Goal: Task Accomplishment & Management: Complete application form

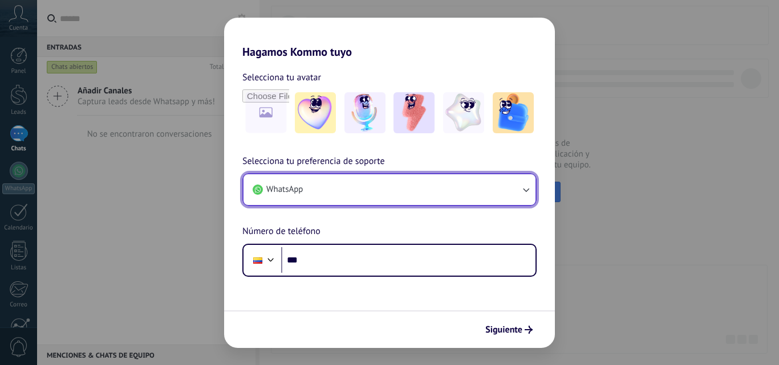
click at [383, 192] on button "WhatsApp" at bounding box center [389, 189] width 292 height 31
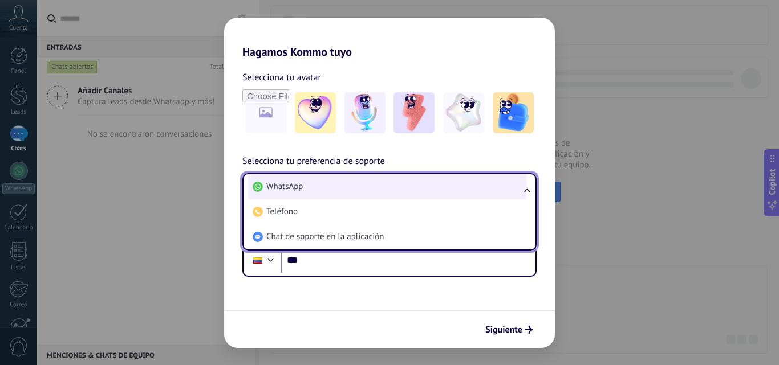
click at [383, 192] on li "WhatsApp" at bounding box center [387, 186] width 278 height 25
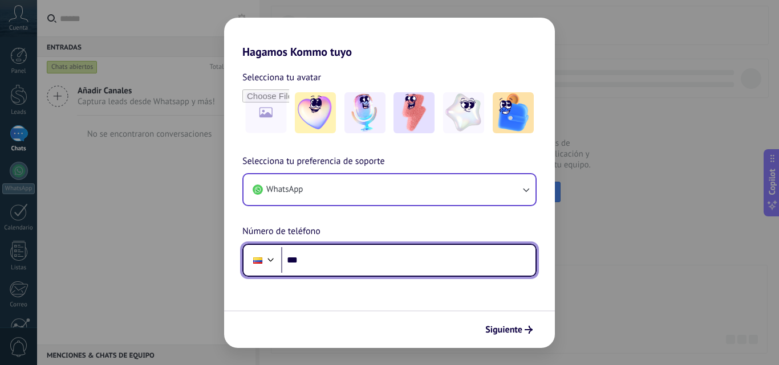
click at [395, 263] on input "***" at bounding box center [408, 260] width 254 height 26
type input "**********"
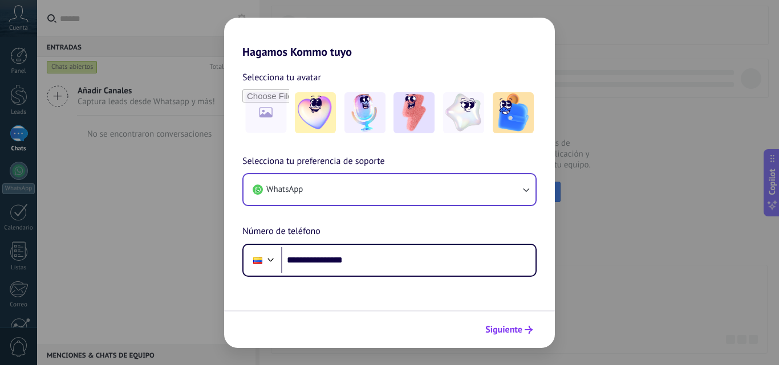
click at [522, 322] on button "Siguiente" at bounding box center [509, 329] width 58 height 19
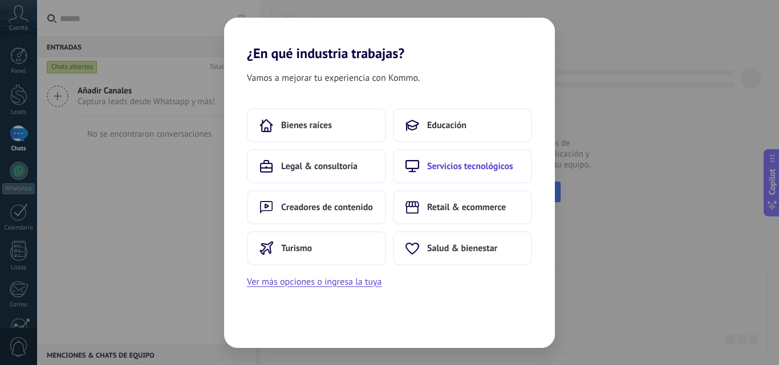
click at [474, 169] on span "Servicios tecnológicos" at bounding box center [470, 166] width 86 height 11
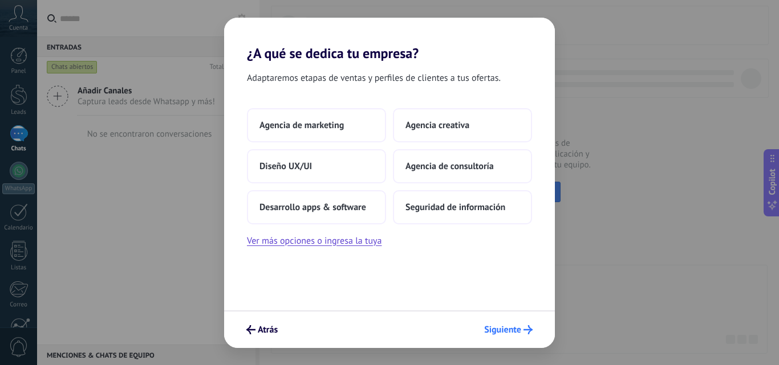
click at [511, 331] on span "Siguiente" at bounding box center [502, 330] width 37 height 8
click at [273, 323] on button "Atrás" at bounding box center [262, 329] width 42 height 19
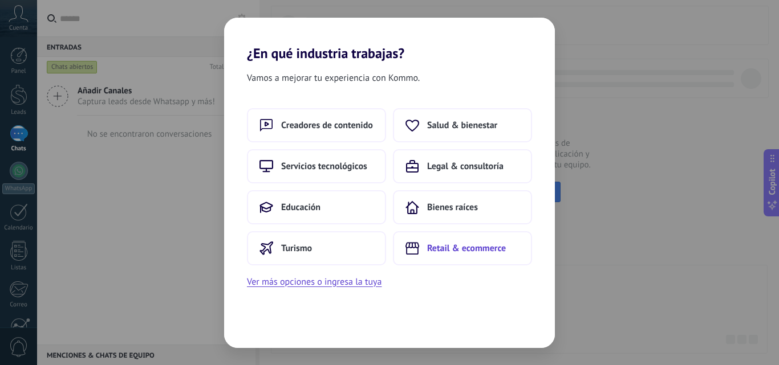
click at [491, 247] on span "Retail & ecommerce" at bounding box center [466, 248] width 79 height 11
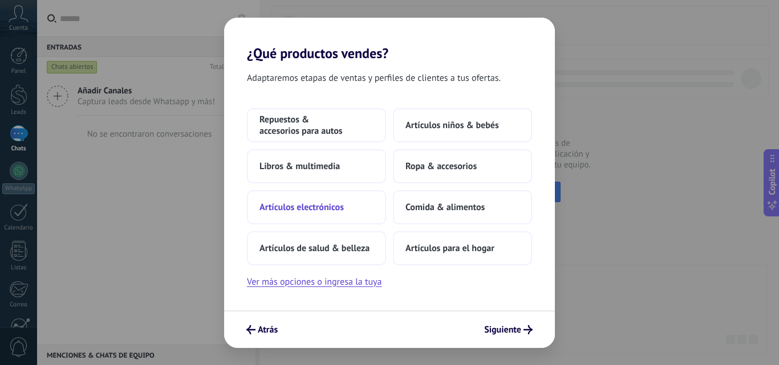
click at [353, 215] on button "Artículos electrónicos" at bounding box center [316, 207] width 139 height 34
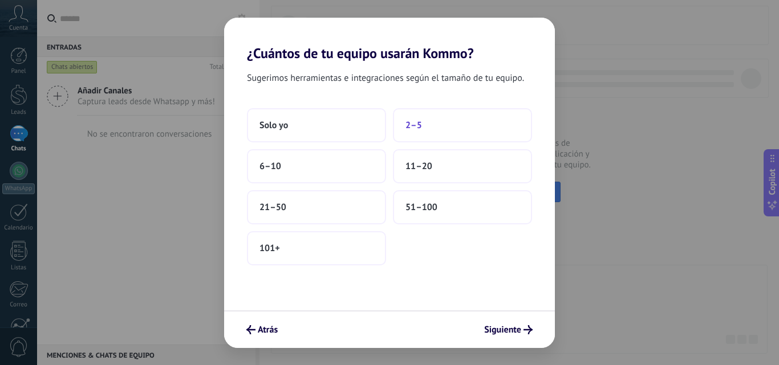
click at [473, 128] on button "2–5" at bounding box center [462, 125] width 139 height 34
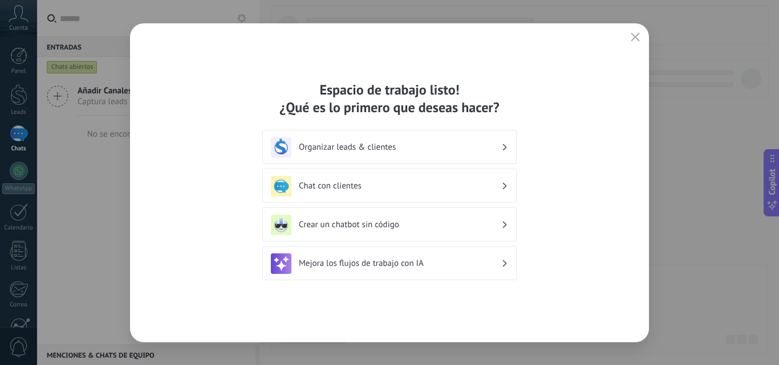
click at [404, 180] on div "Chat con clientes" at bounding box center [389, 186] width 237 height 21
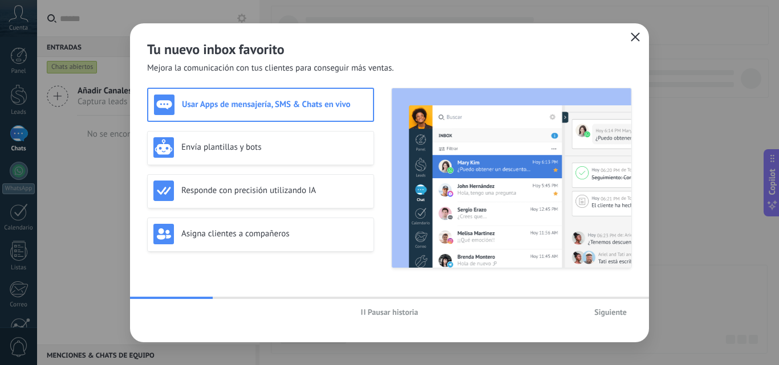
click at [636, 41] on icon "button" at bounding box center [635, 36] width 9 height 9
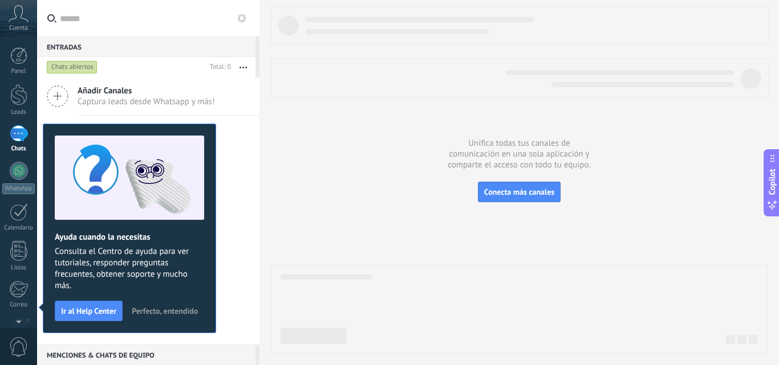
click at [25, 129] on div at bounding box center [19, 133] width 18 height 17
